Goal: Find specific page/section: Find specific page/section

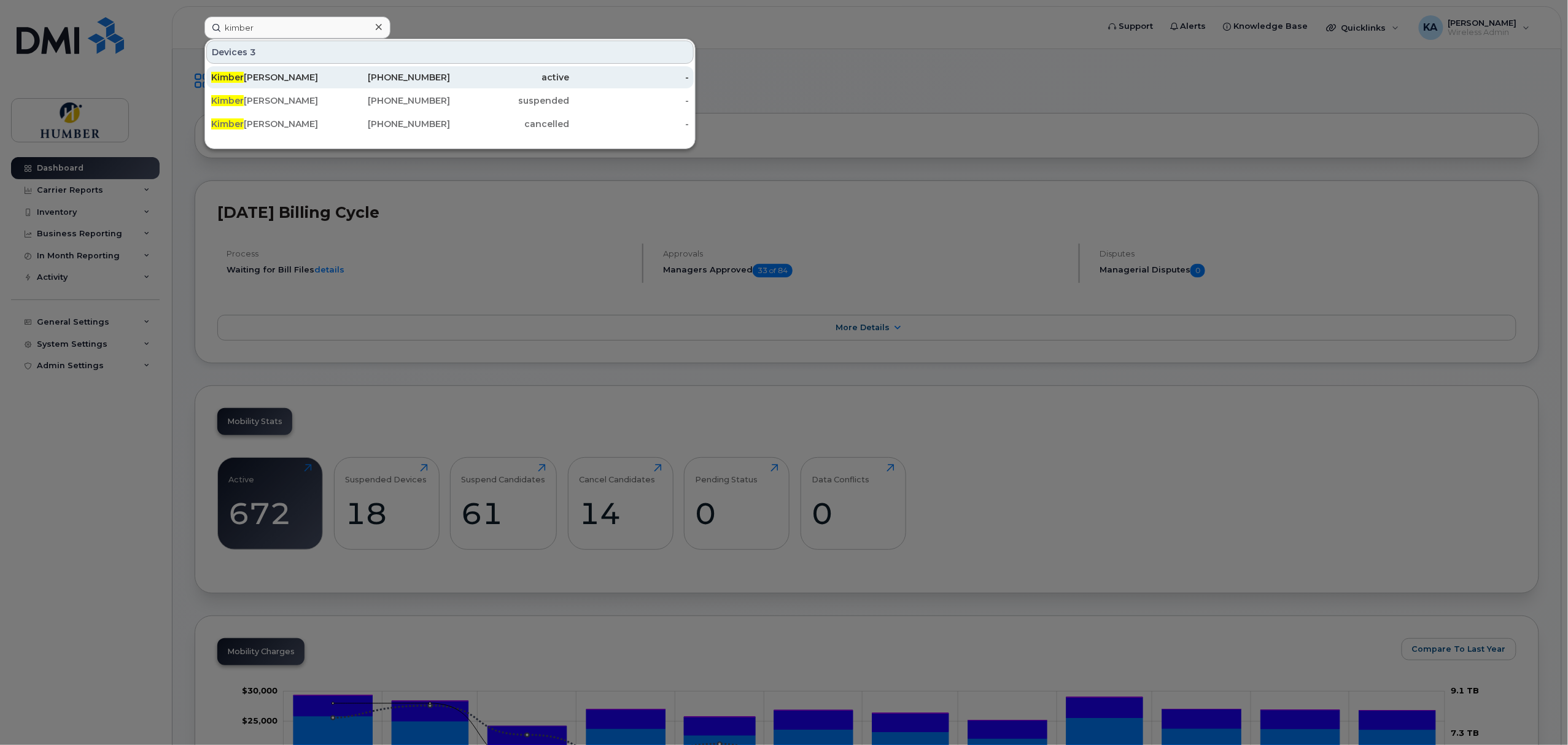
type input "kimber"
click at [295, 72] on div "Kimber ly Daniels" at bounding box center [271, 77] width 120 height 13
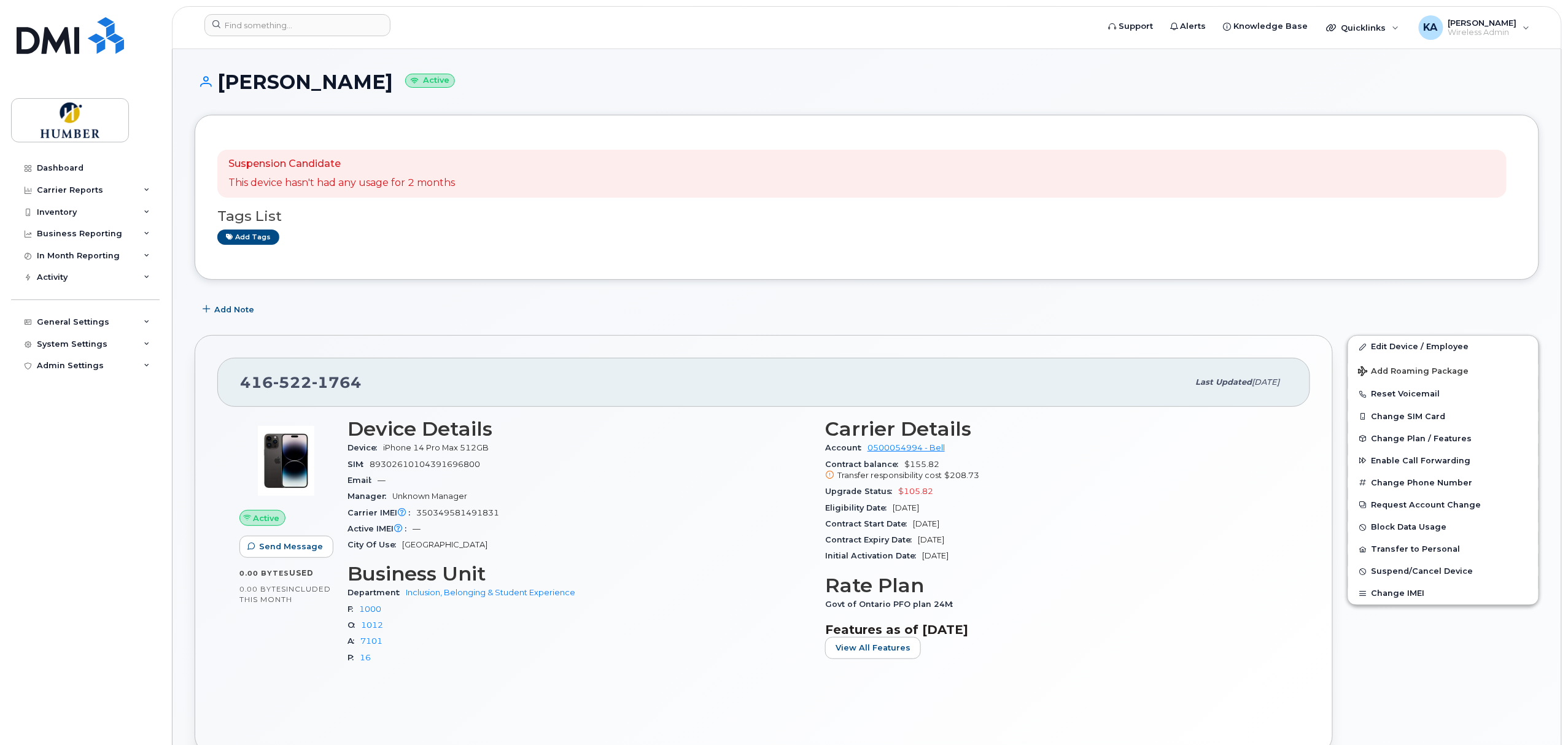
scroll to position [109, 0]
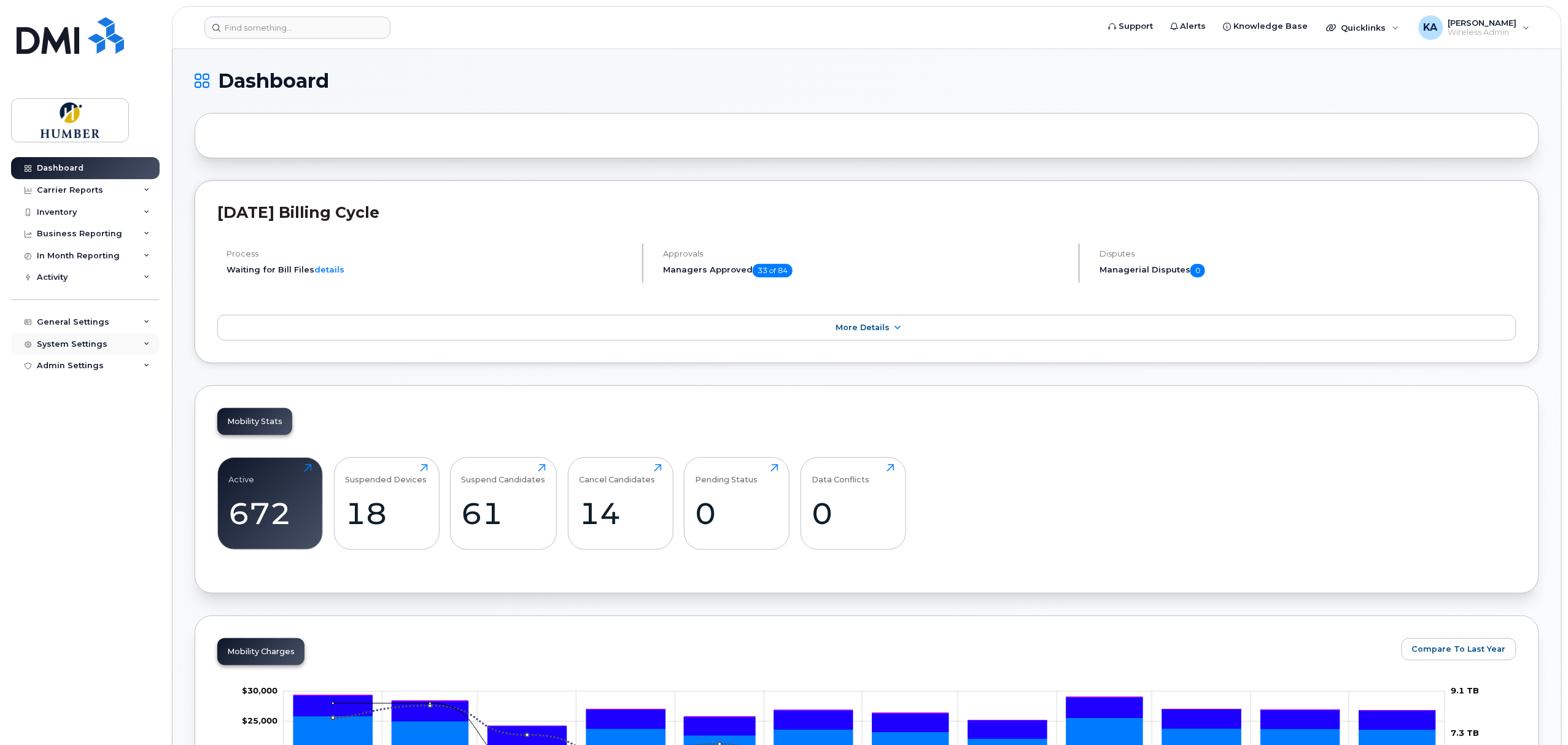
click at [91, 349] on div "System Settings" at bounding box center [72, 345] width 71 height 10
click at [86, 323] on div "General Settings" at bounding box center [73, 322] width 72 height 10
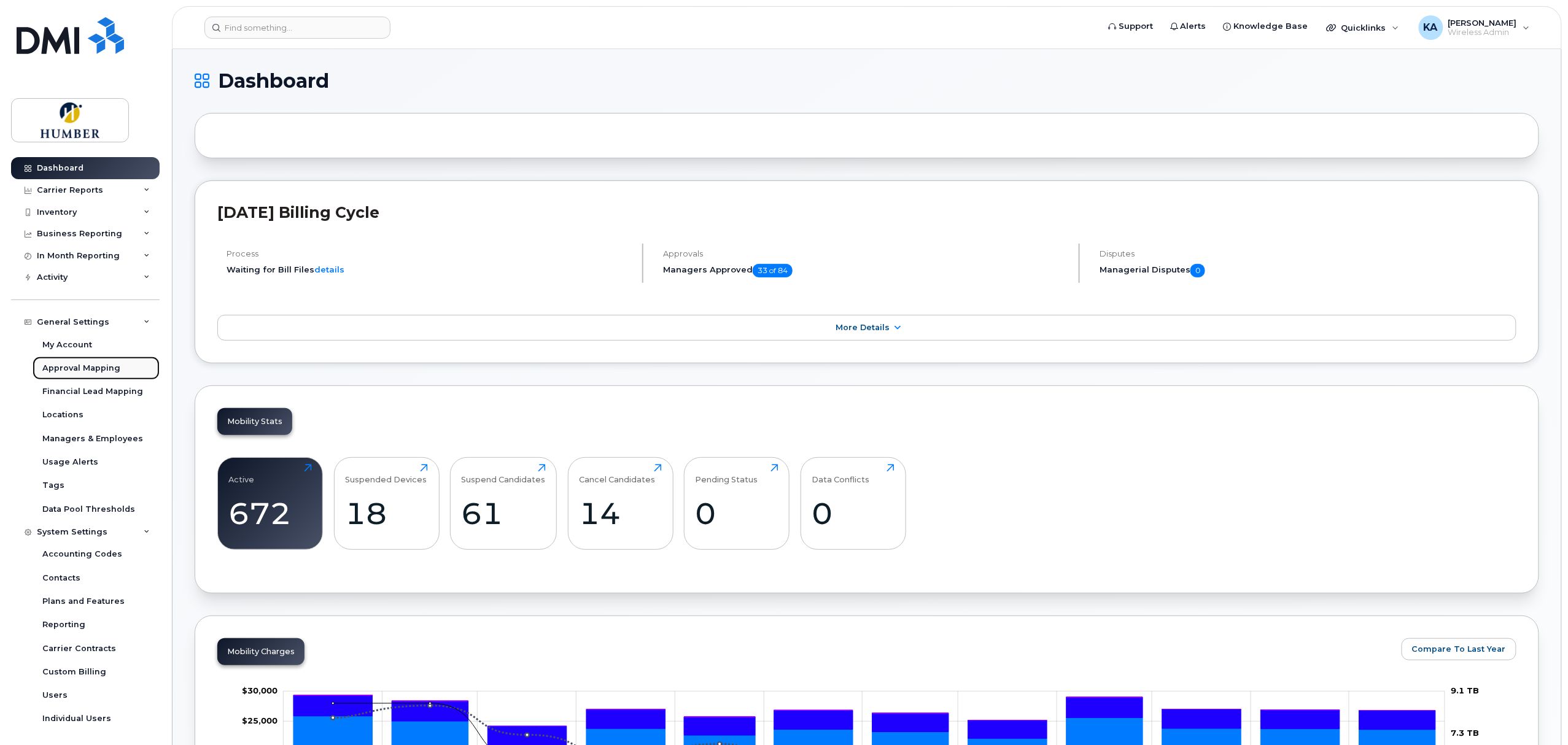
click at [86, 364] on div "Approval Mapping" at bounding box center [82, 368] width 78 height 11
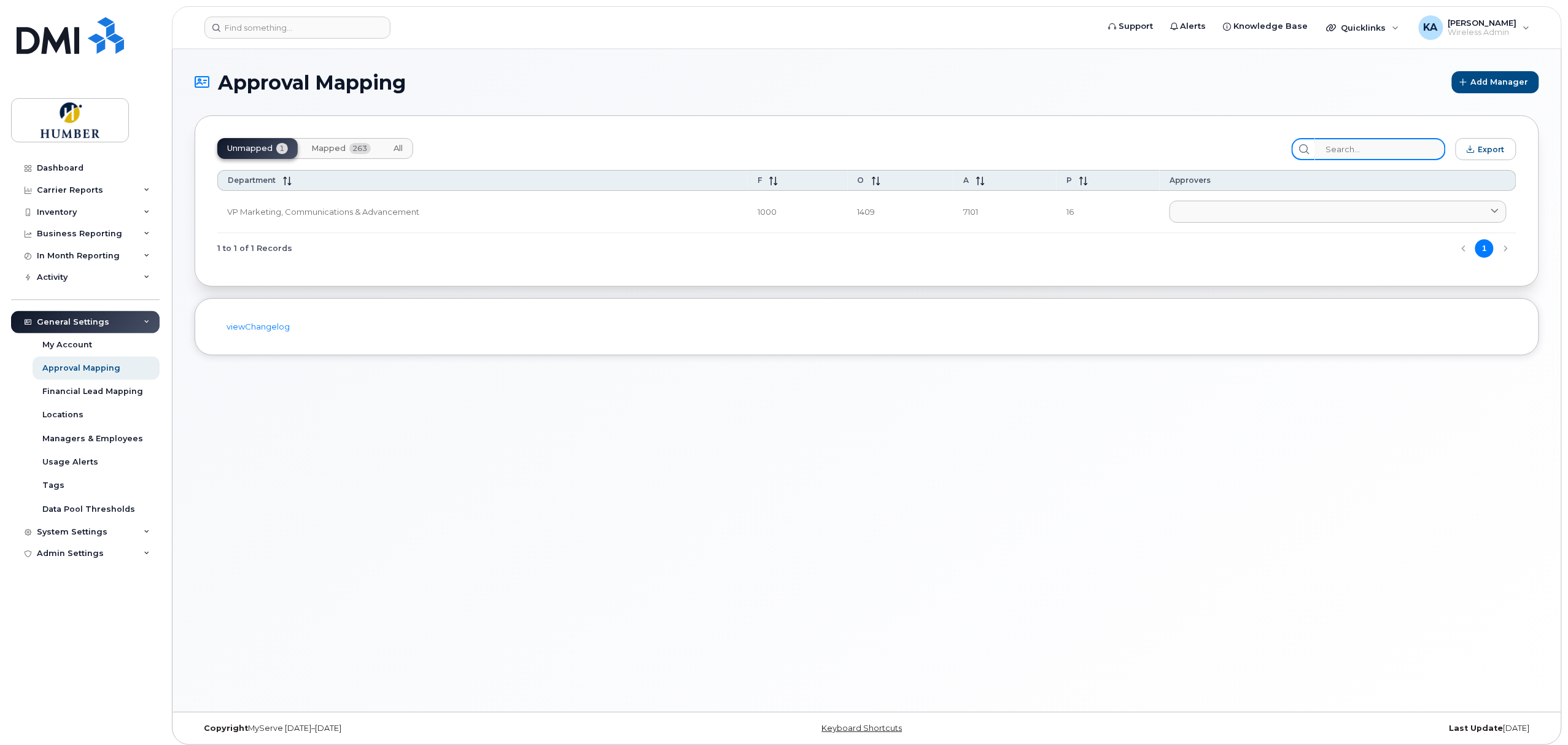
click at [821, 147] on input "search" at bounding box center [1380, 149] width 131 height 22
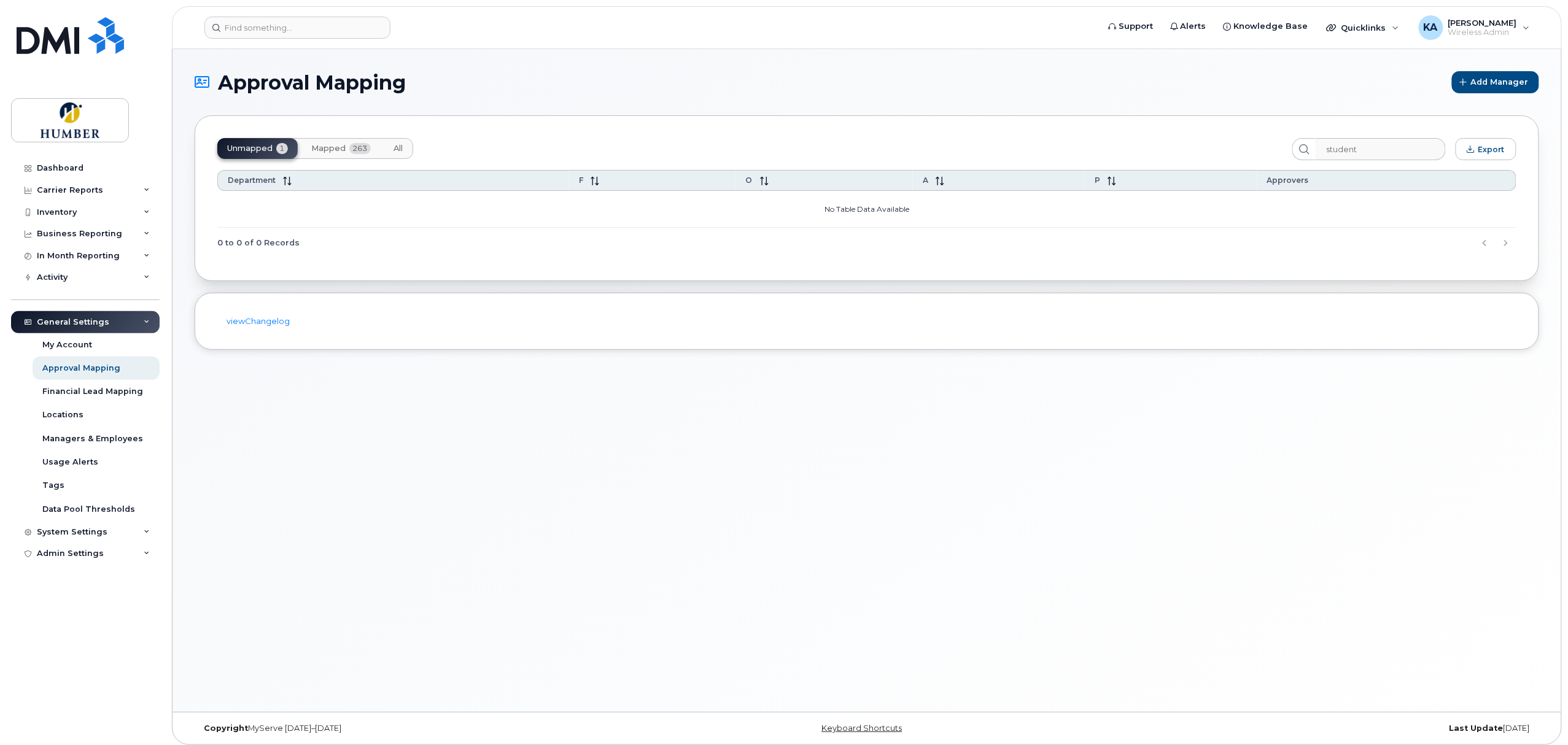
click at [352, 144] on span "263" at bounding box center [360, 148] width 21 height 11
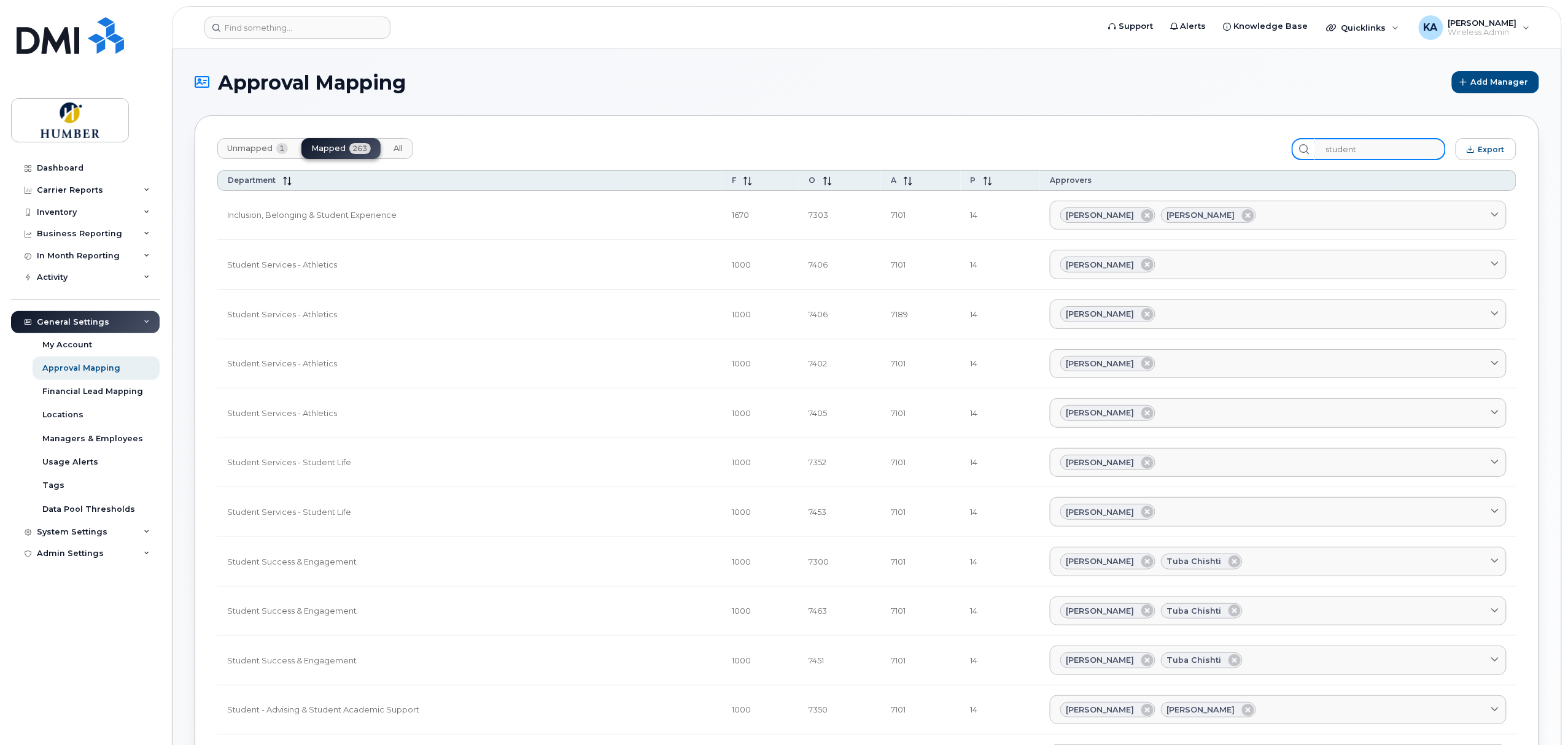
drag, startPoint x: 1393, startPoint y: 145, endPoint x: 1295, endPoint y: 149, distance: 98.1
click at [821, 149] on div "Unmapped 1 Mapped 263 All student Export" at bounding box center [867, 149] width 1299 height 22
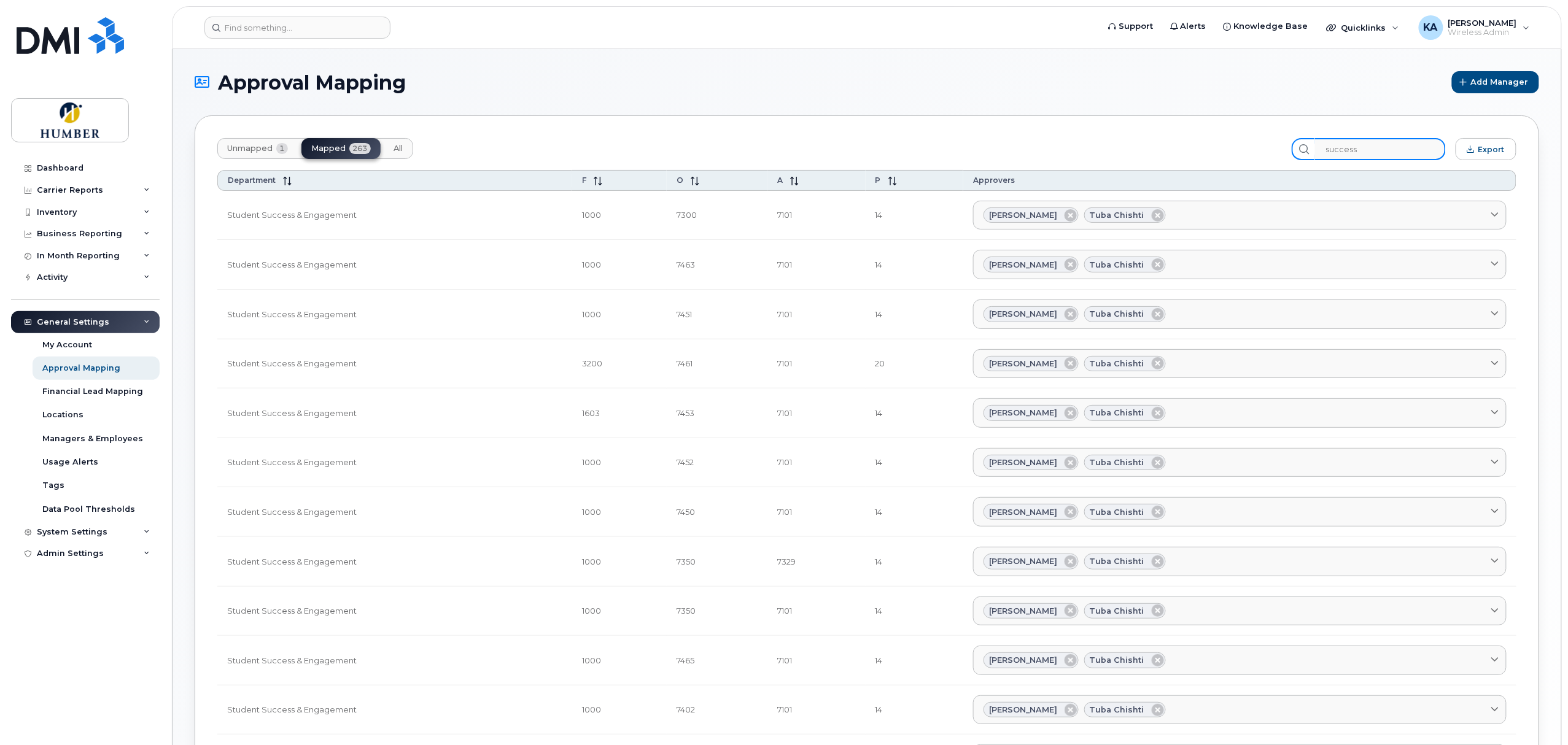
type input "success"
click at [69, 214] on div "Inventory" at bounding box center [56, 212] width 40 height 10
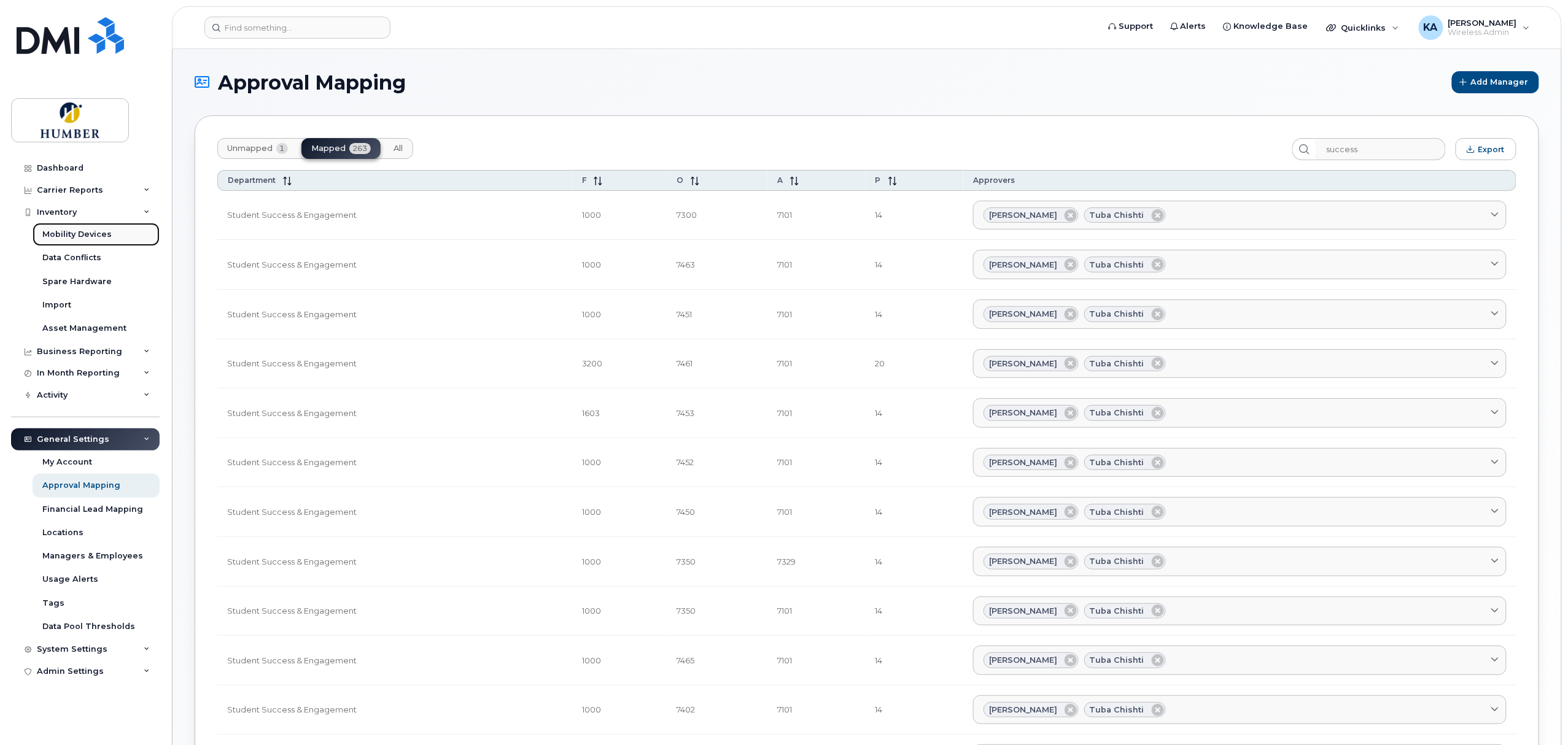
click at [79, 236] on div "Mobility Devices" at bounding box center [77, 234] width 69 height 11
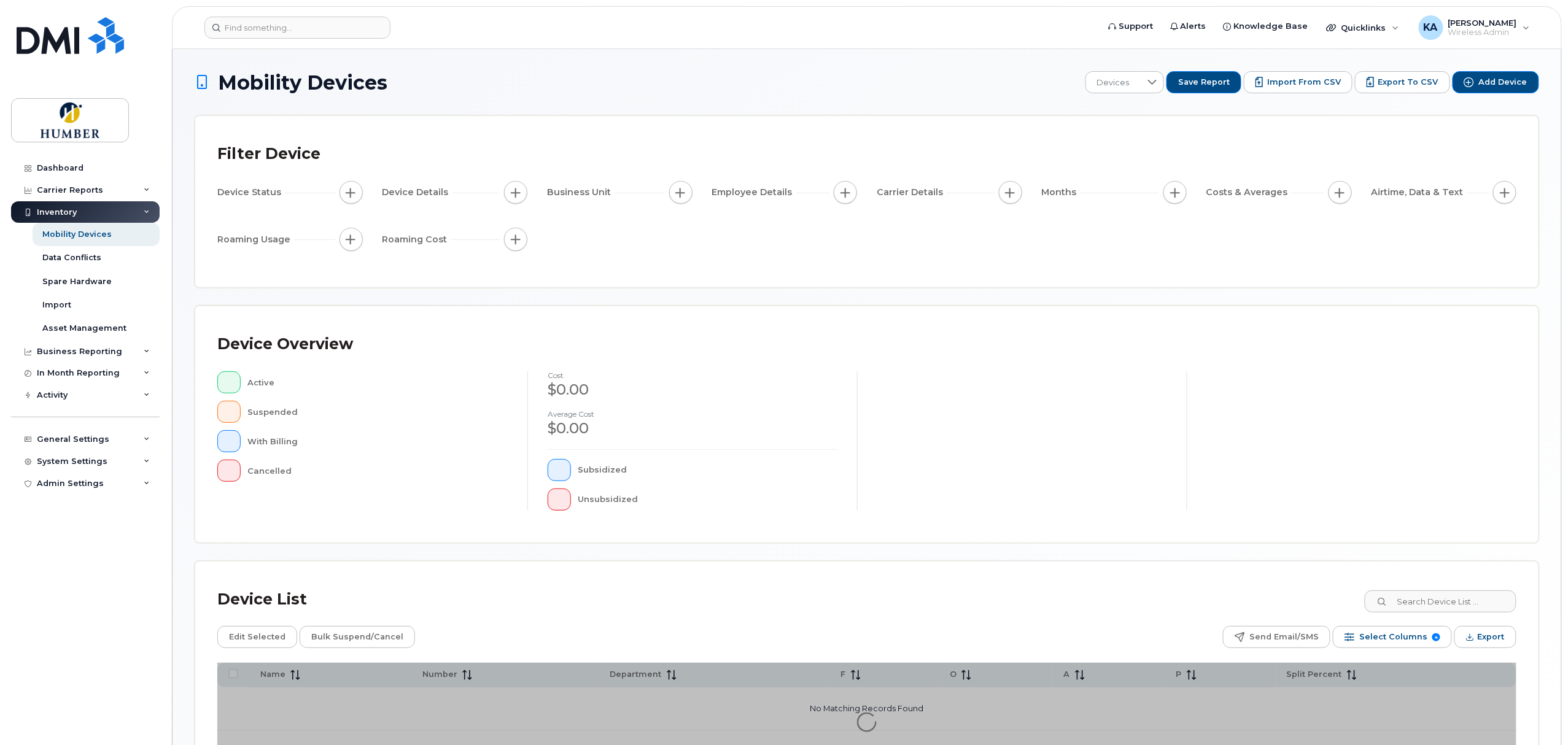
click at [679, 195] on span "button" at bounding box center [681, 193] width 10 height 10
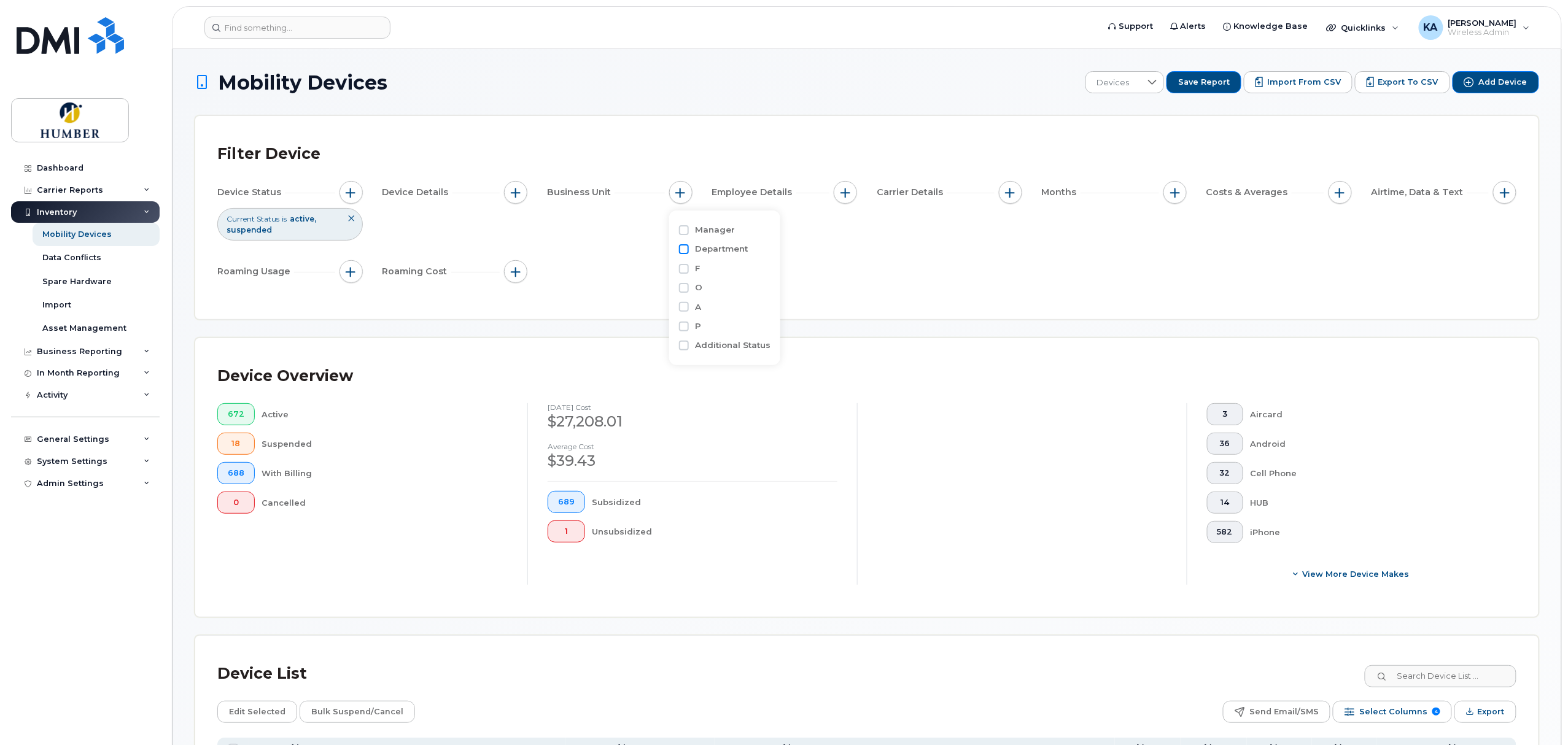
click at [684, 248] on input "Department" at bounding box center [684, 249] width 10 height 10
checkbox input "true"
click at [717, 303] on input "text" at bounding box center [763, 301] width 107 height 11
type input "succ"
click at [729, 323] on li "- Student Success & Engagement" at bounding box center [774, 326] width 154 height 22
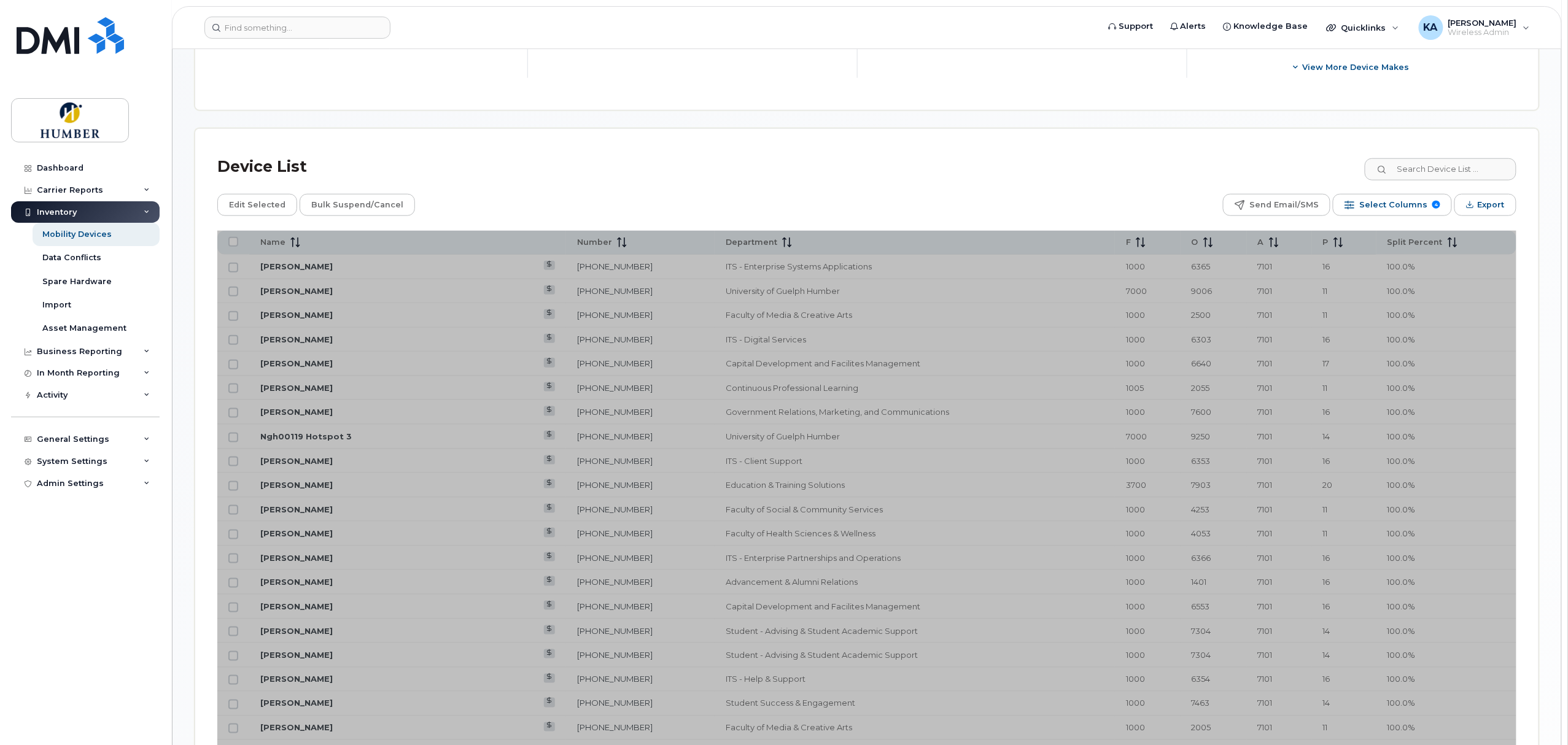
scroll to position [545, 0]
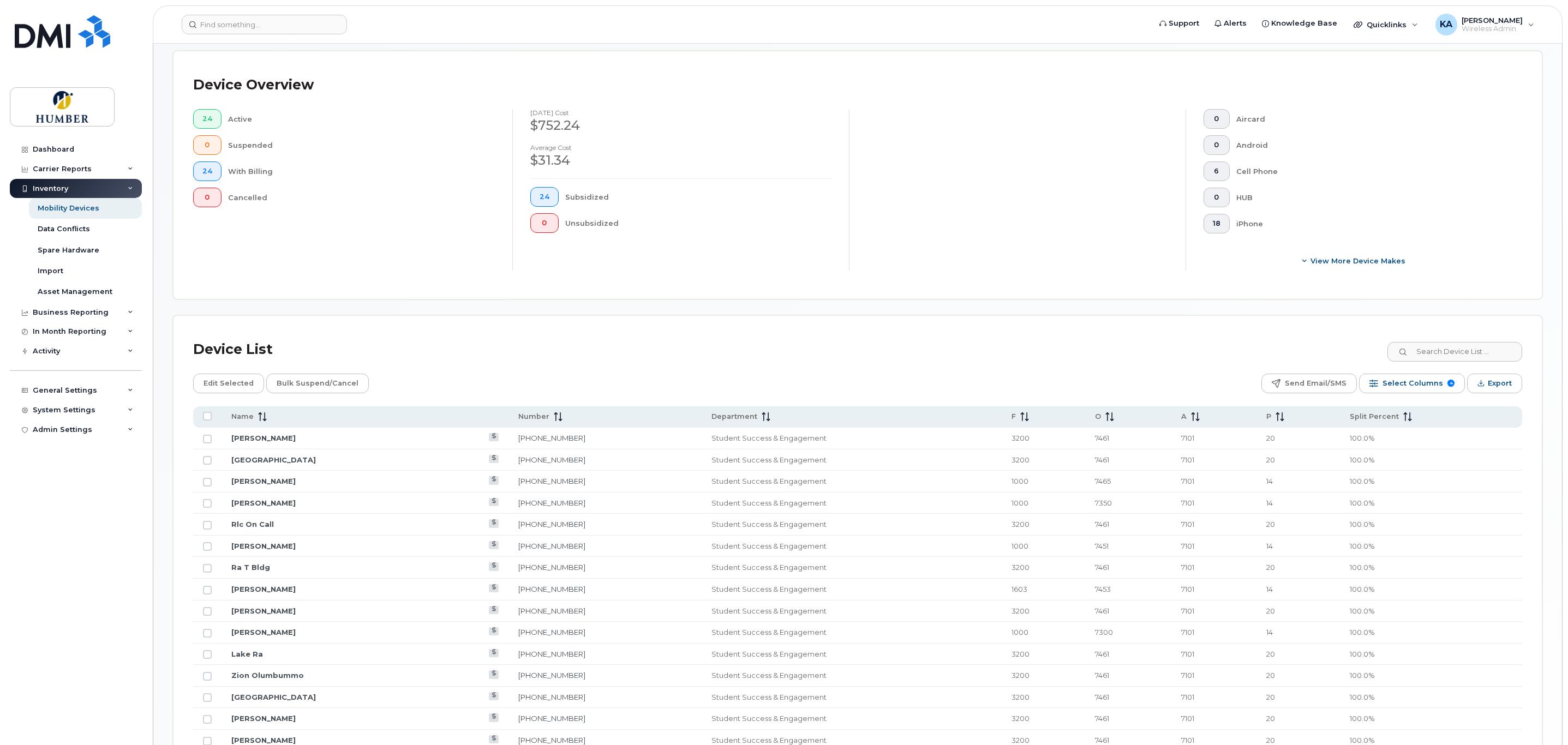
scroll to position [123, 0]
